Goal: Find specific page/section: Find specific page/section

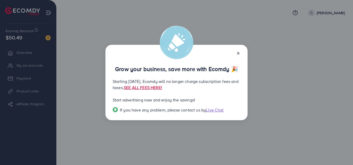
click at [237, 53] on icon at bounding box center [238, 53] width 4 height 4
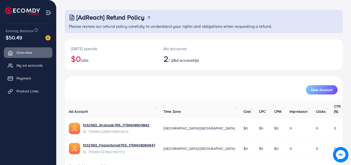
scroll to position [33, 0]
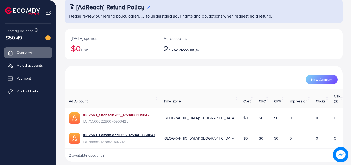
click at [125, 113] on link "1032563_Shahzaib765_1759408609842" at bounding box center [116, 115] width 67 height 5
click at [13, 91] on icon at bounding box center [11, 91] width 5 height 5
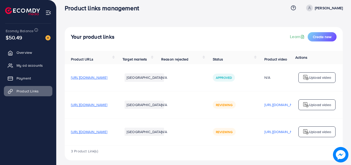
scroll to position [12, 0]
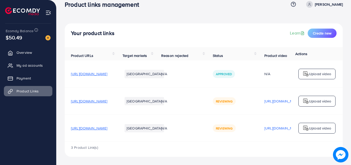
click at [226, 142] on div "Product URLs Target markets Reason rejected Status Product video Status video A…" at bounding box center [204, 94] width 278 height 95
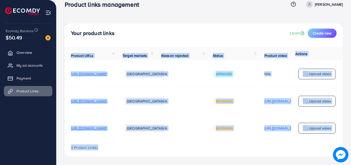
drag, startPoint x: 226, startPoint y: 142, endPoint x: 254, endPoint y: 147, distance: 29.1
click at [254, 147] on div "Product URLs Target markets Reason rejected Status Product video Status video A…" at bounding box center [204, 102] width 278 height 110
click at [238, 151] on div "3 Product Link(s)" at bounding box center [204, 149] width 278 height 15
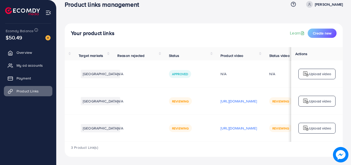
scroll to position [0, 0]
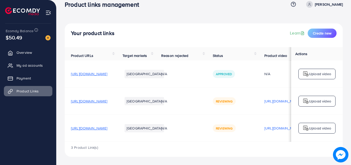
click at [32, 9] on img at bounding box center [22, 11] width 35 height 8
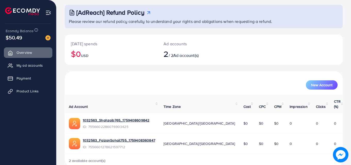
scroll to position [33, 0]
